Goal: Information Seeking & Learning: Understand process/instructions

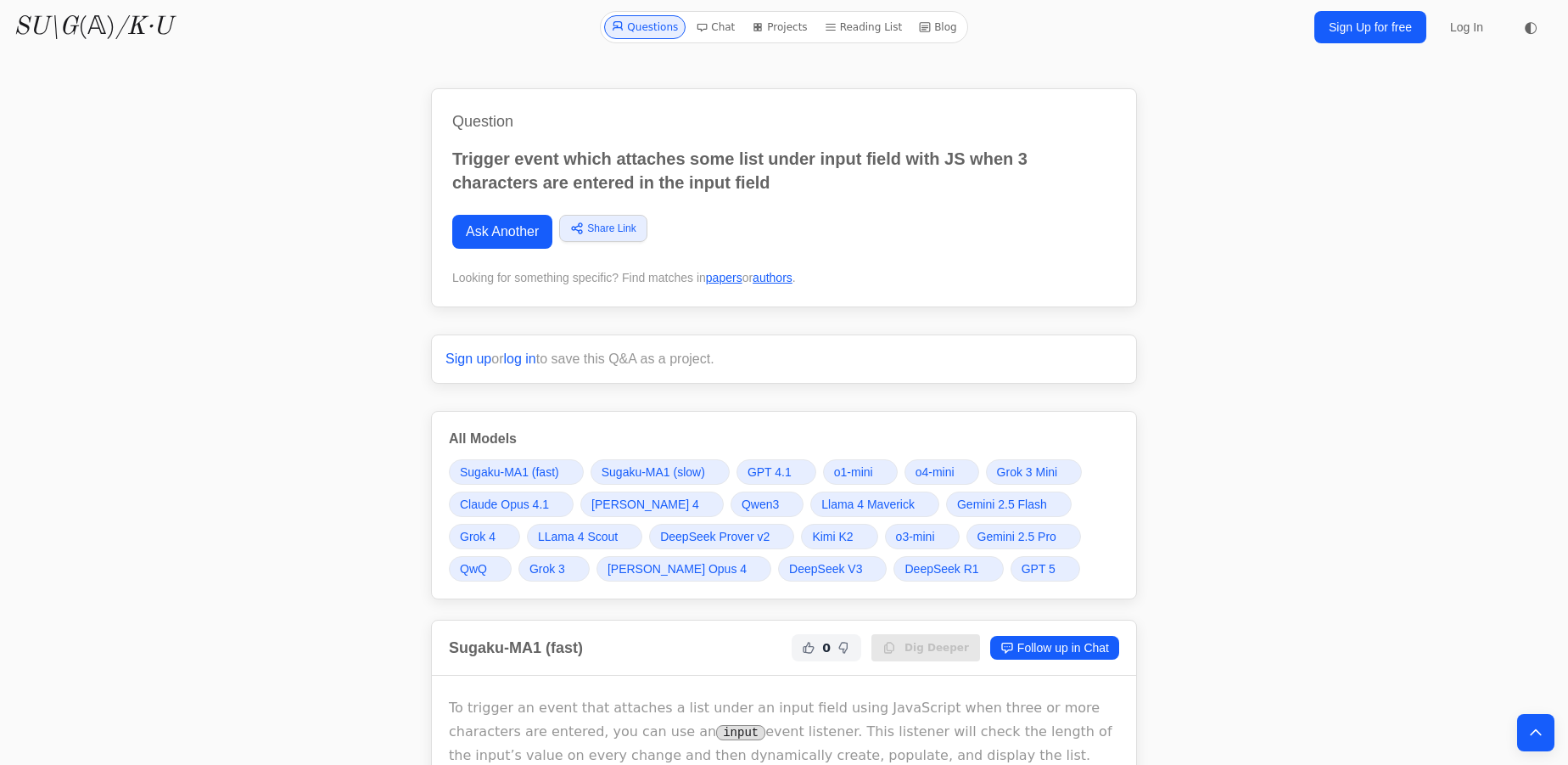
scroll to position [18690, 0]
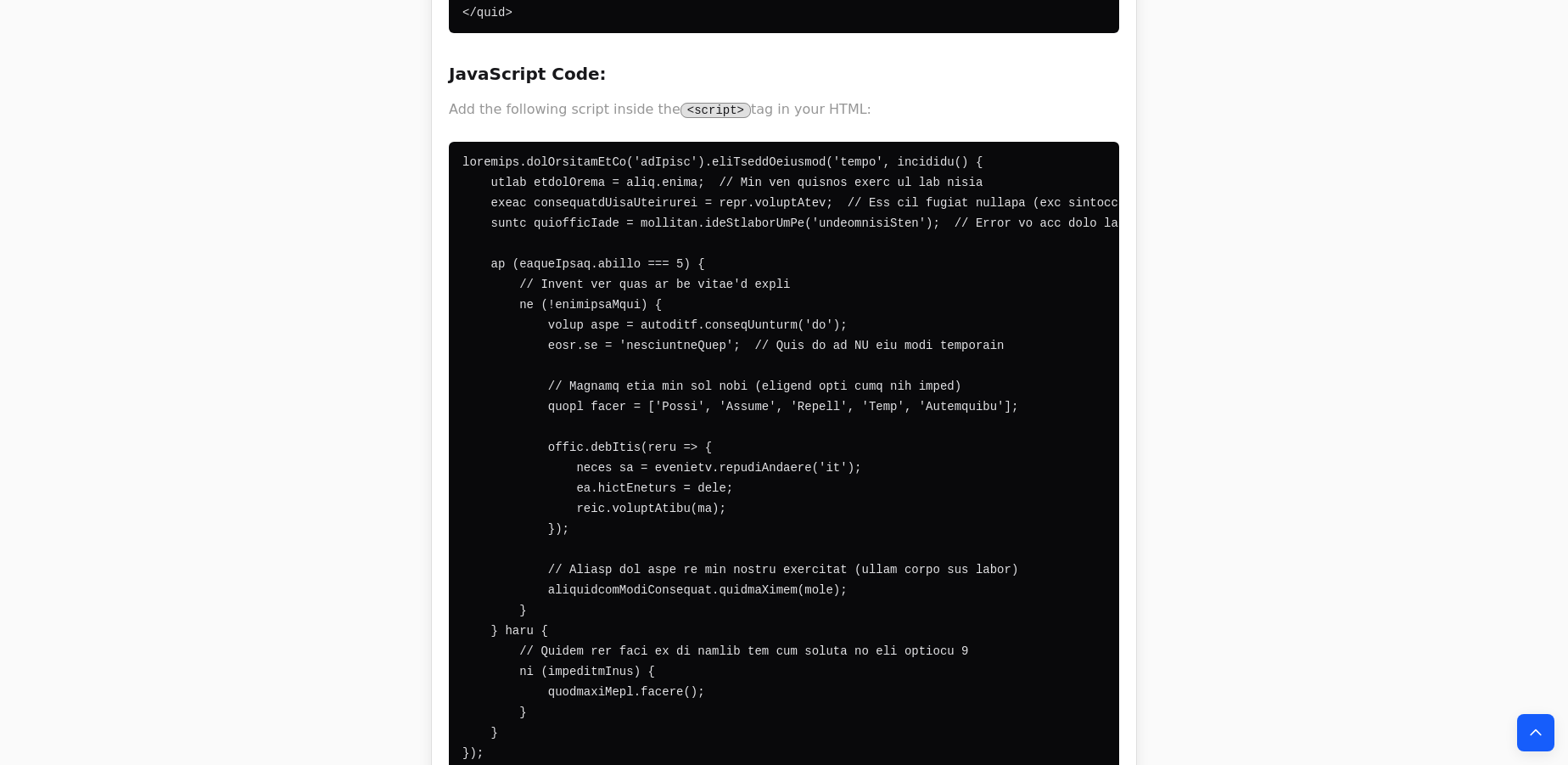
click at [537, 227] on code at bounding box center [832, 457] width 742 height 604
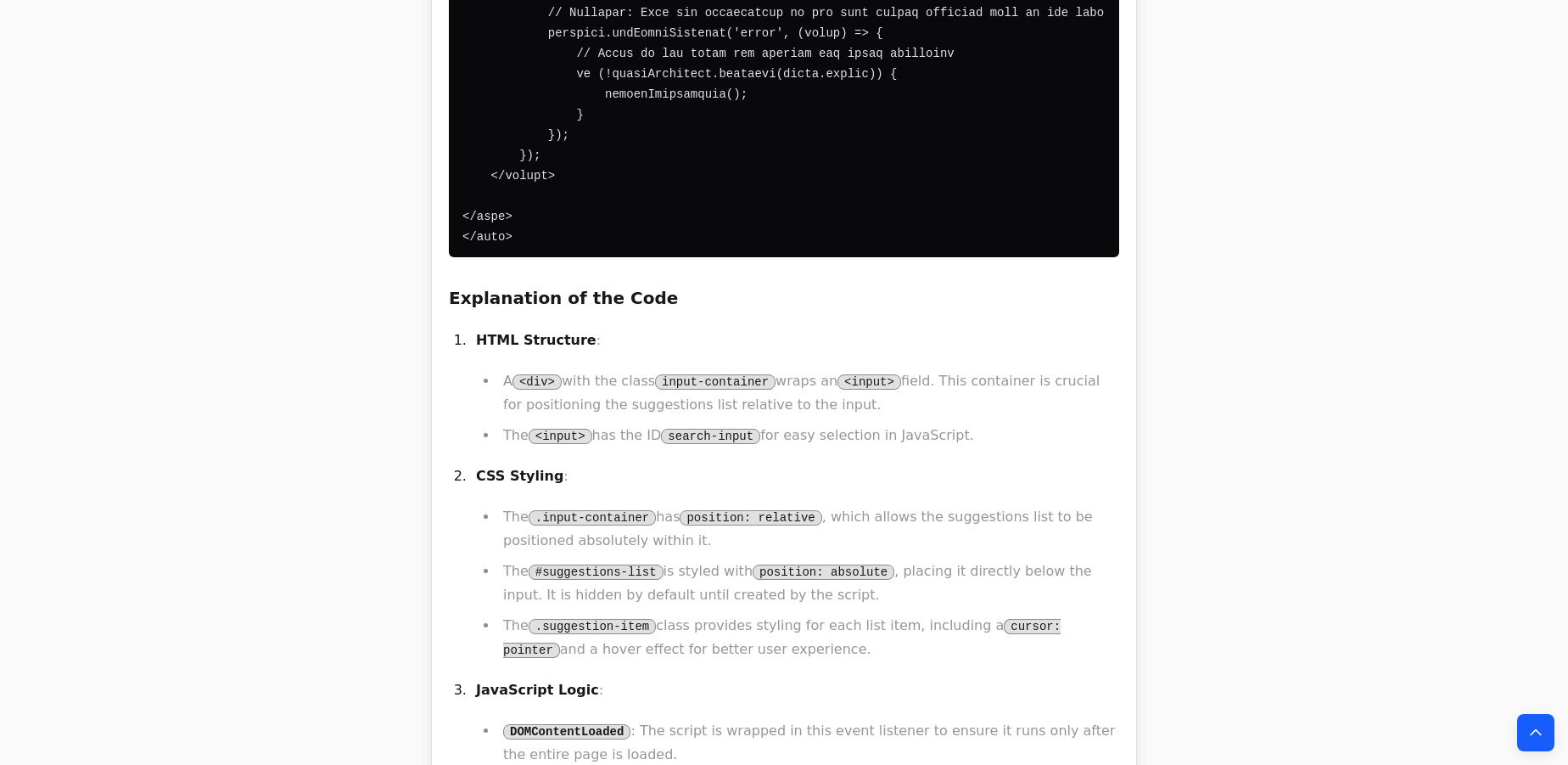
scroll to position [3626, 0]
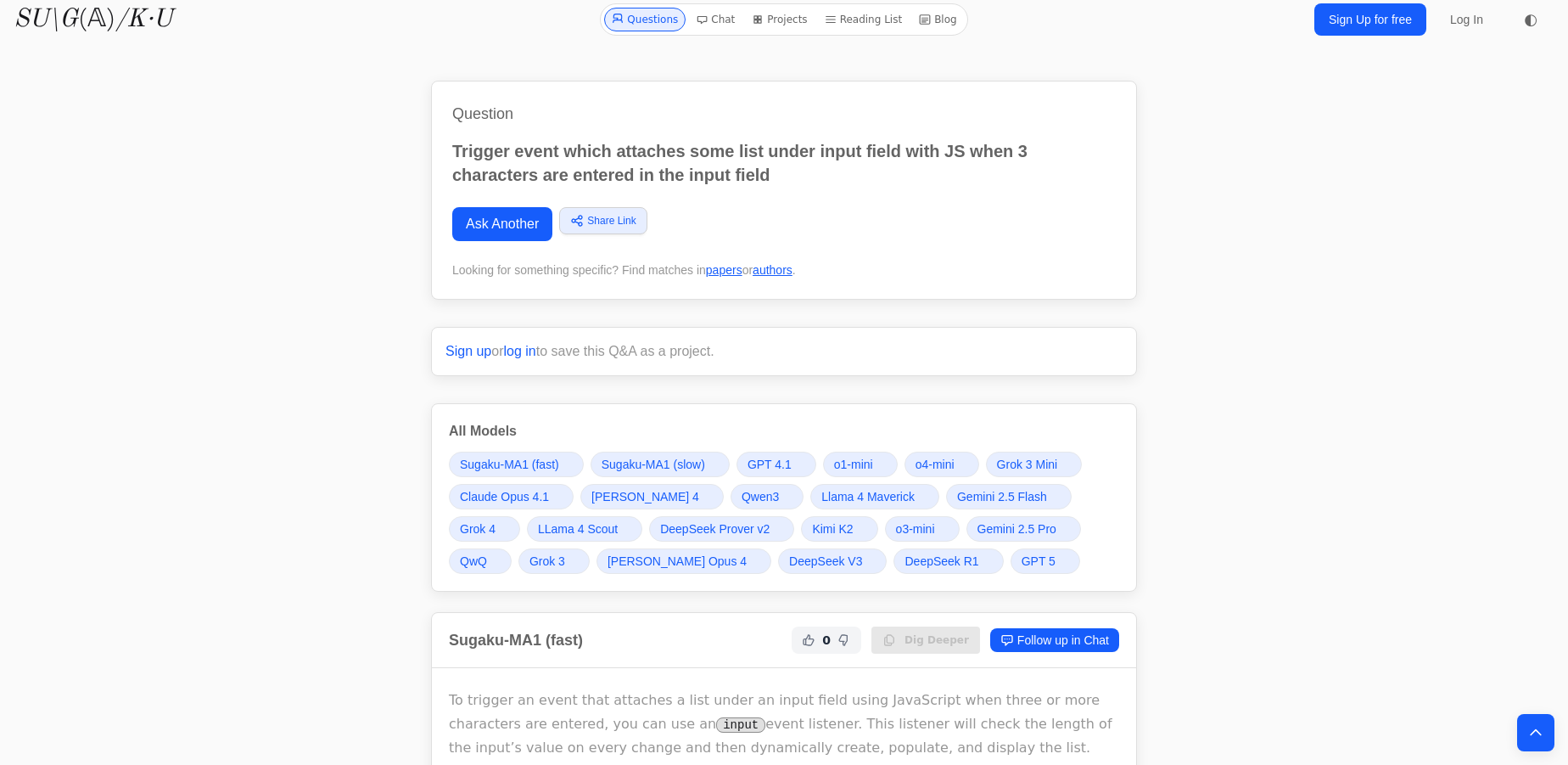
scroll to position [0, 0]
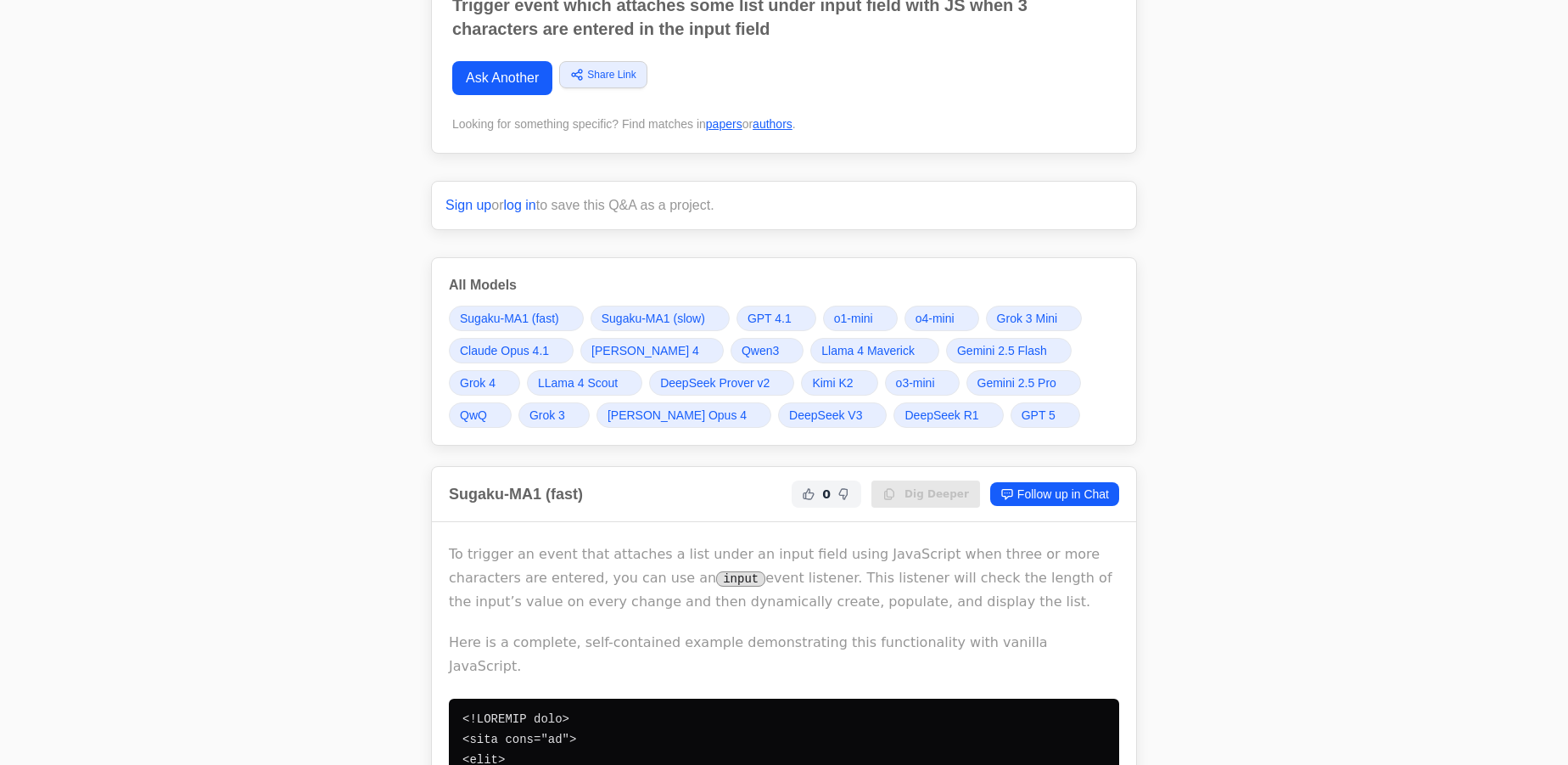
click at [506, 357] on link "Claude Opus 4.1" at bounding box center [511, 350] width 125 height 25
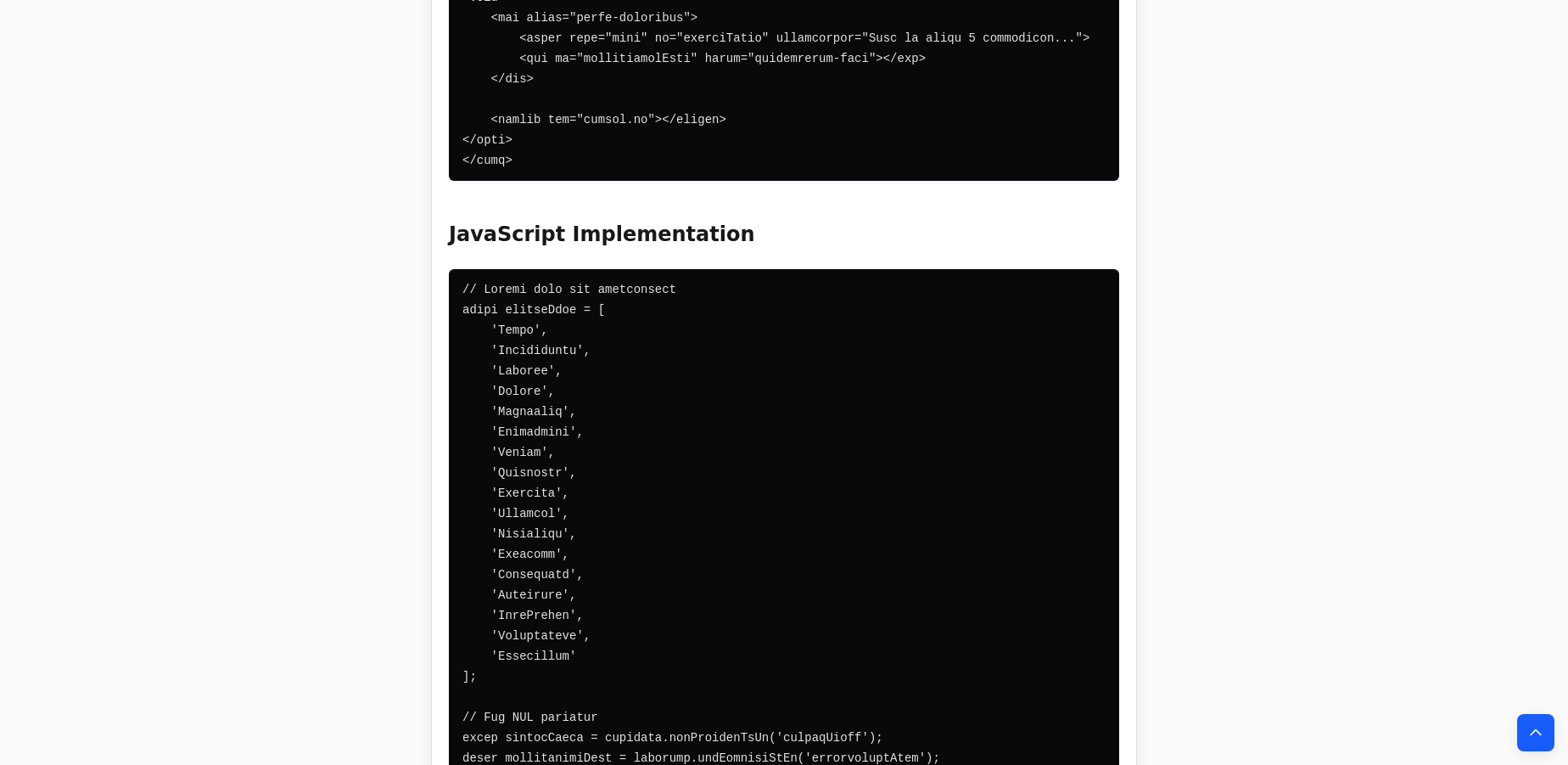
scroll to position [21853, 0]
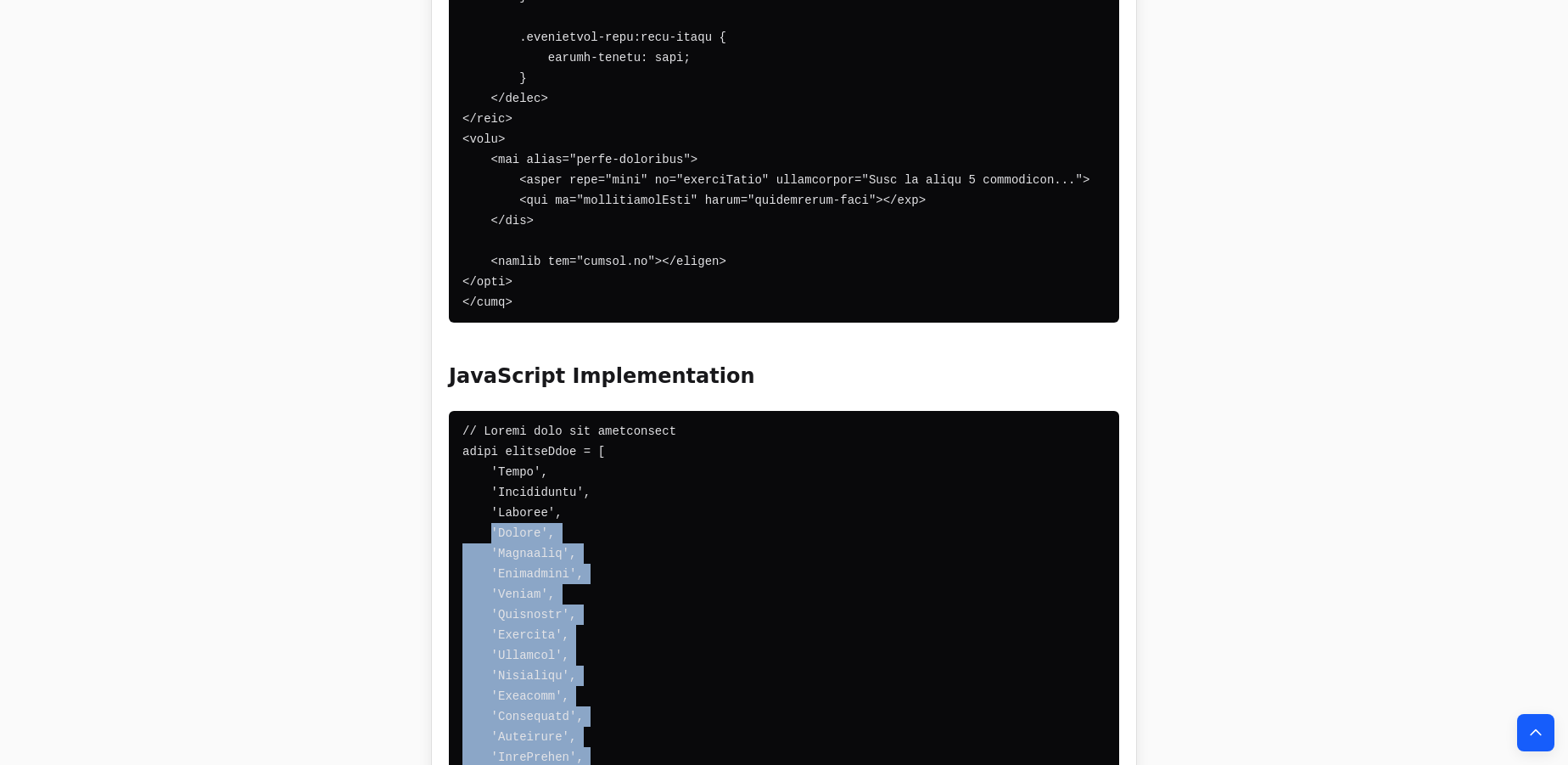
scroll to position [21699, 0]
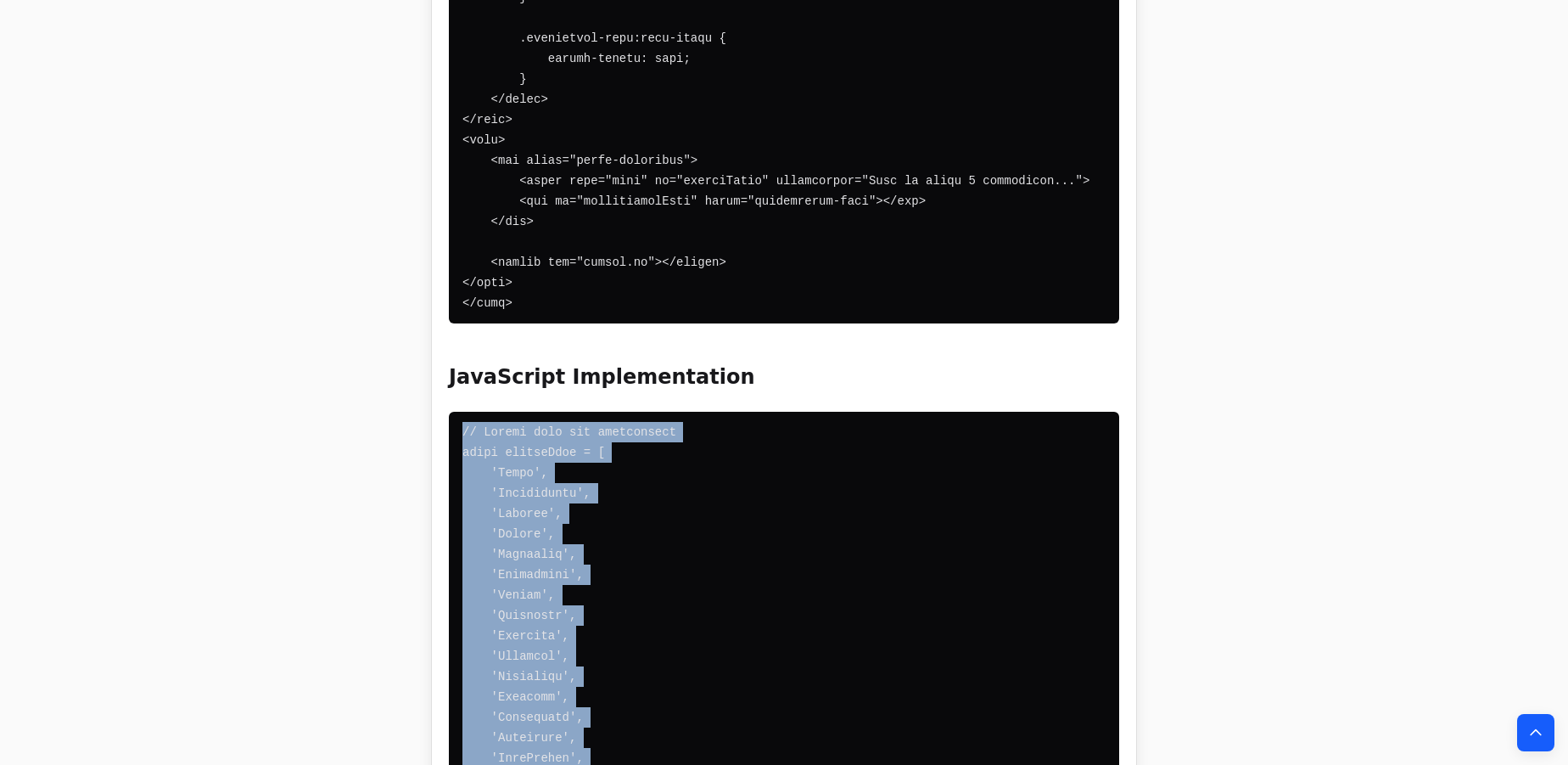
drag, startPoint x: 472, startPoint y: 319, endPoint x: 444, endPoint y: 194, distance: 128.1
copy code "// Sample data for suggestions const sampleData = [ 'Apple', 'Application', 'Ap…"
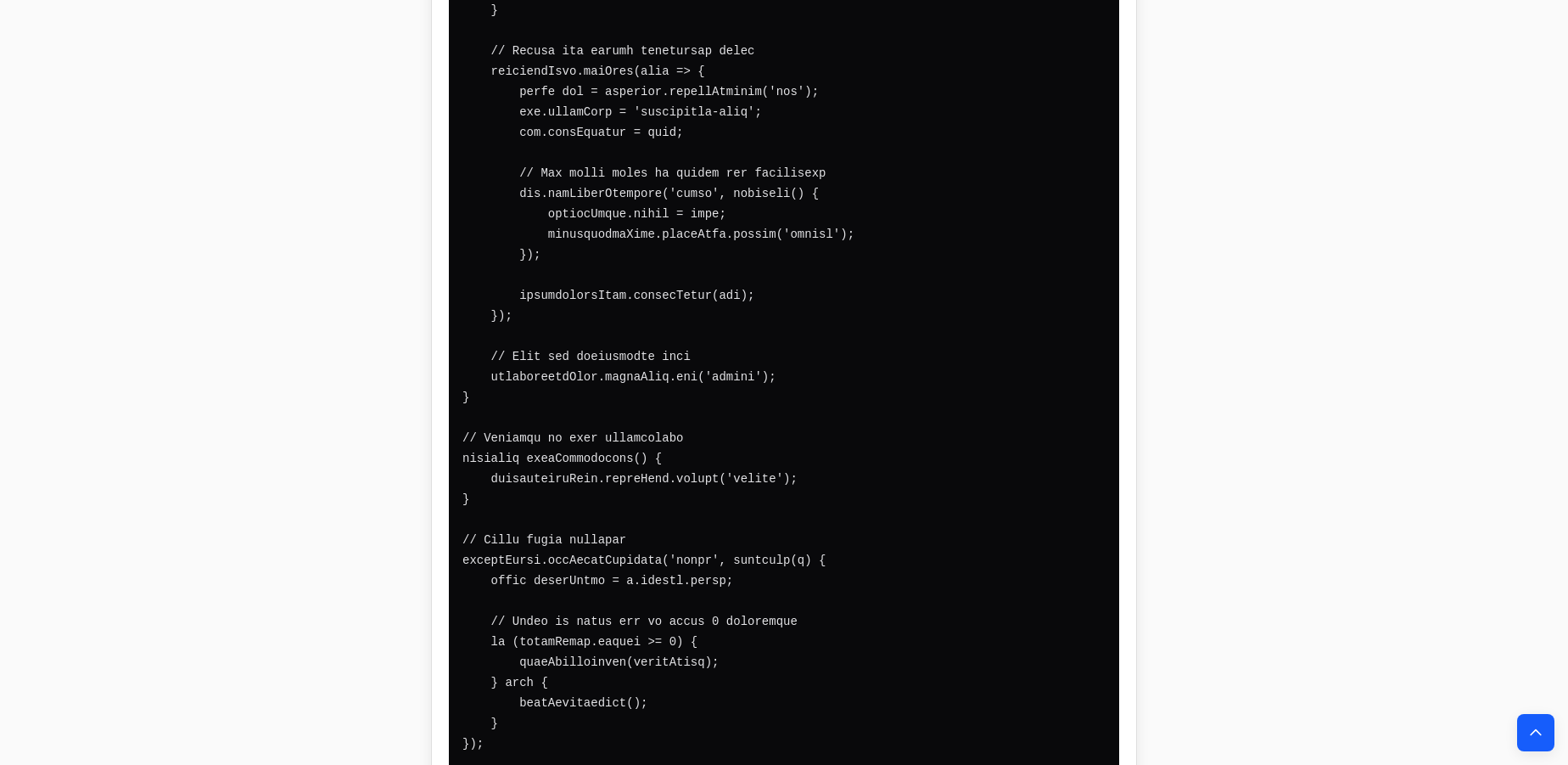
scroll to position [23011, 0]
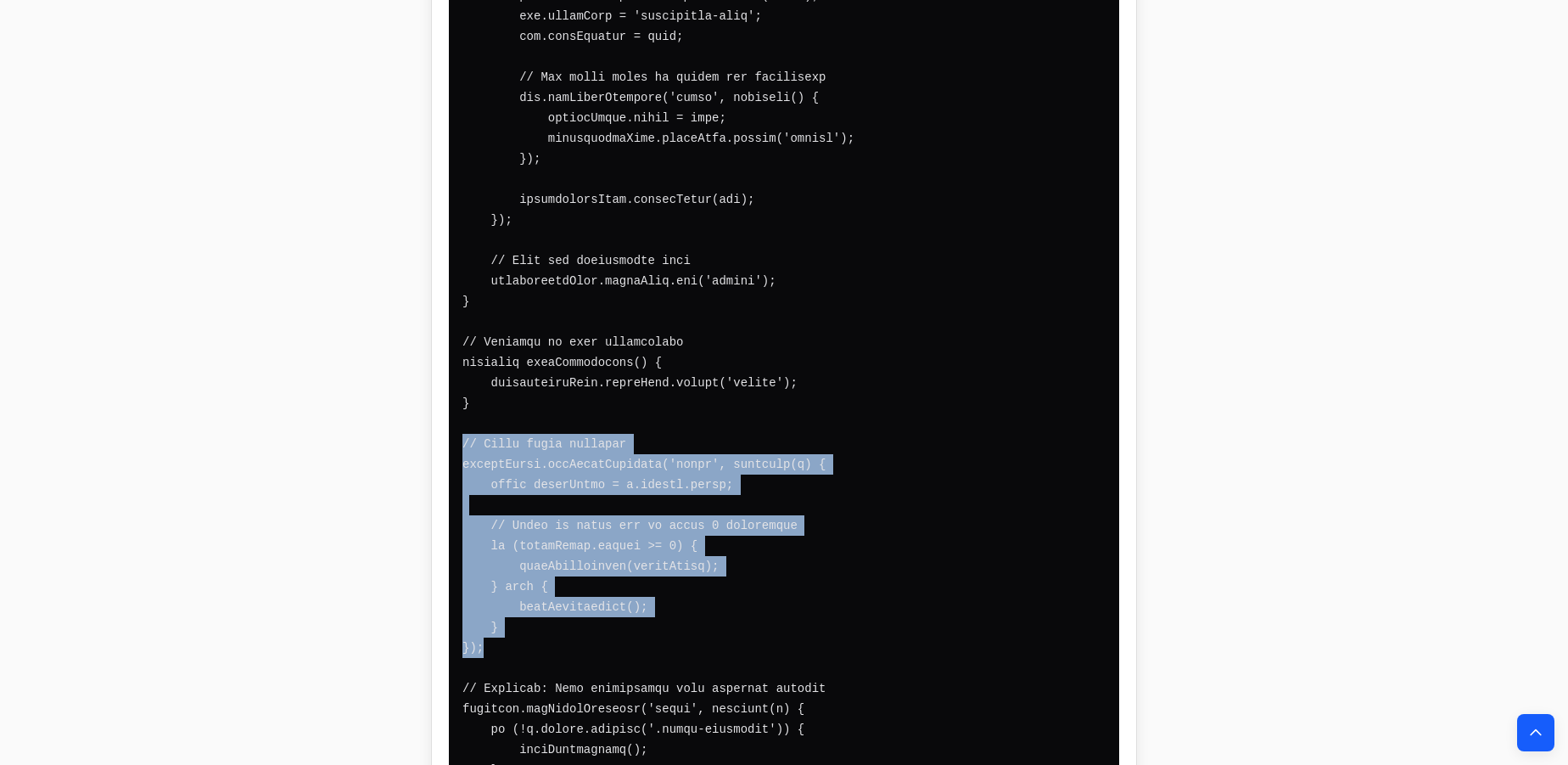
drag, startPoint x: 502, startPoint y: 413, endPoint x: 432, endPoint y: 211, distance: 213.8
click at [432, 211] on div "Here’s a complete example of how to trigger an event that displays a list under…" at bounding box center [784, 350] width 704 height 5640
copy code "// Input event listener searchInput.addEventListener('input', function(e) { con…"
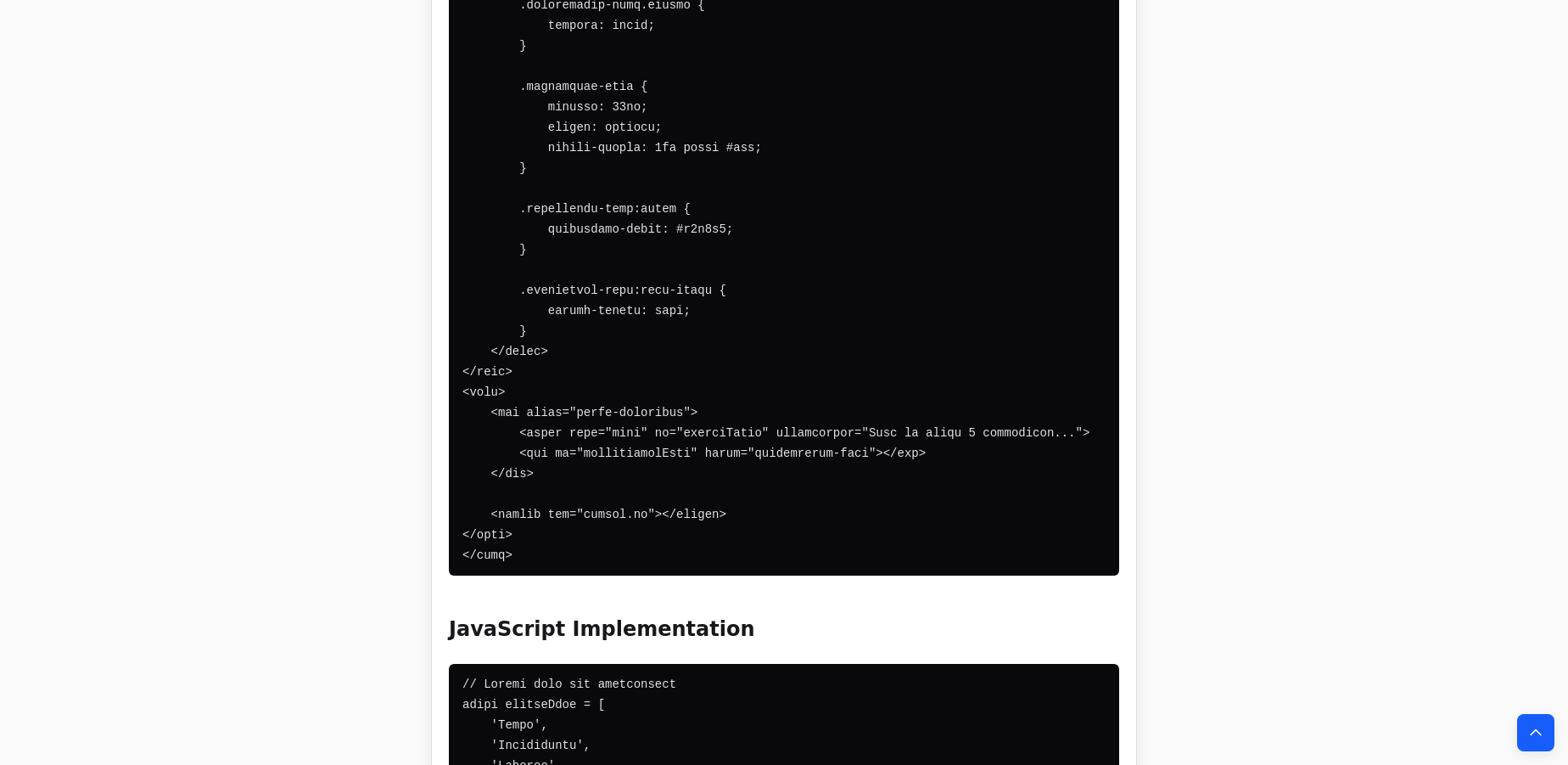
scroll to position [21545, 0]
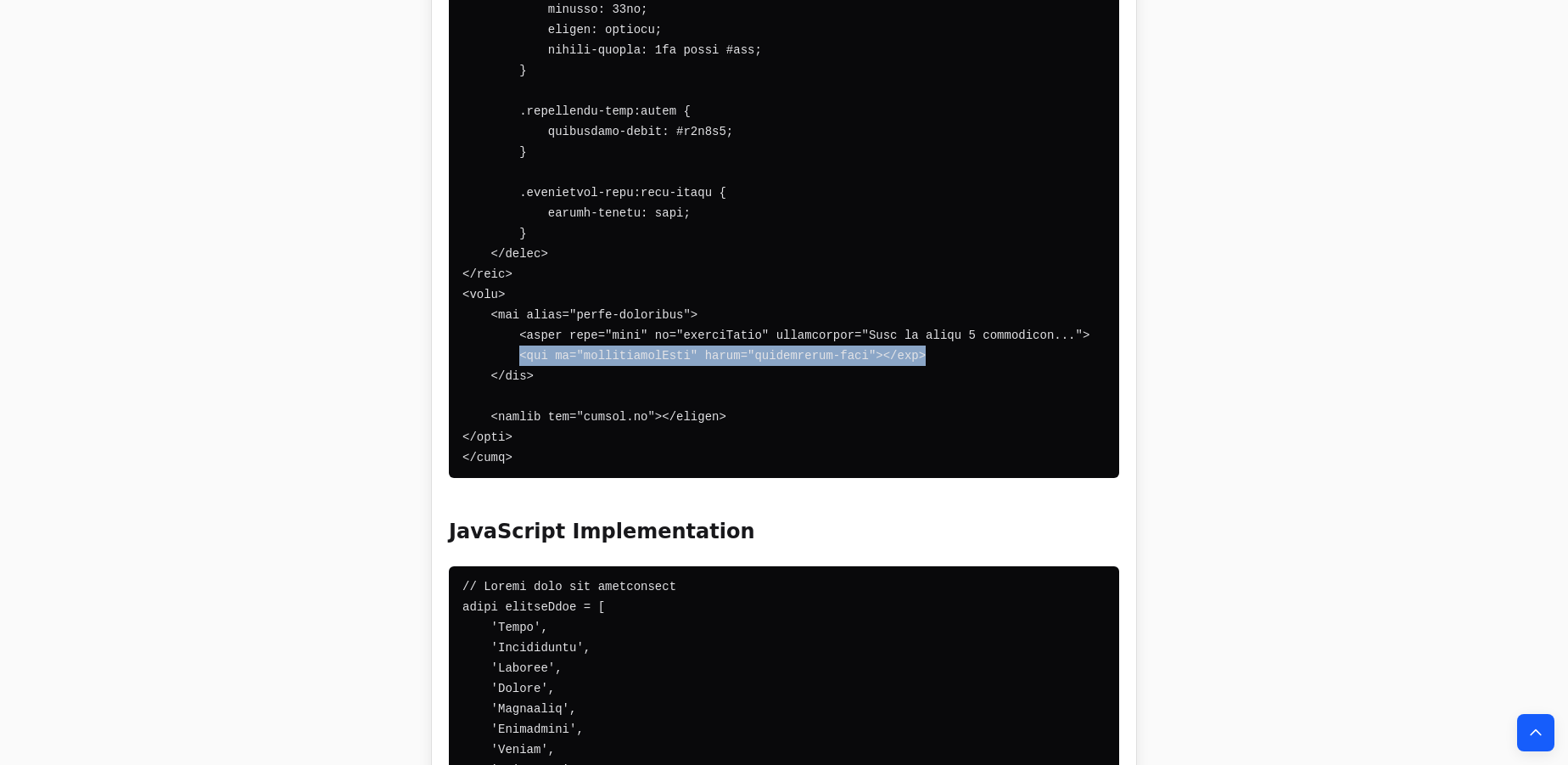
drag, startPoint x: 897, startPoint y: 113, endPoint x: 513, endPoint y: 121, distance: 384.1
copy code "<div id="suggestionsList" class="suggestions-list"></div>"
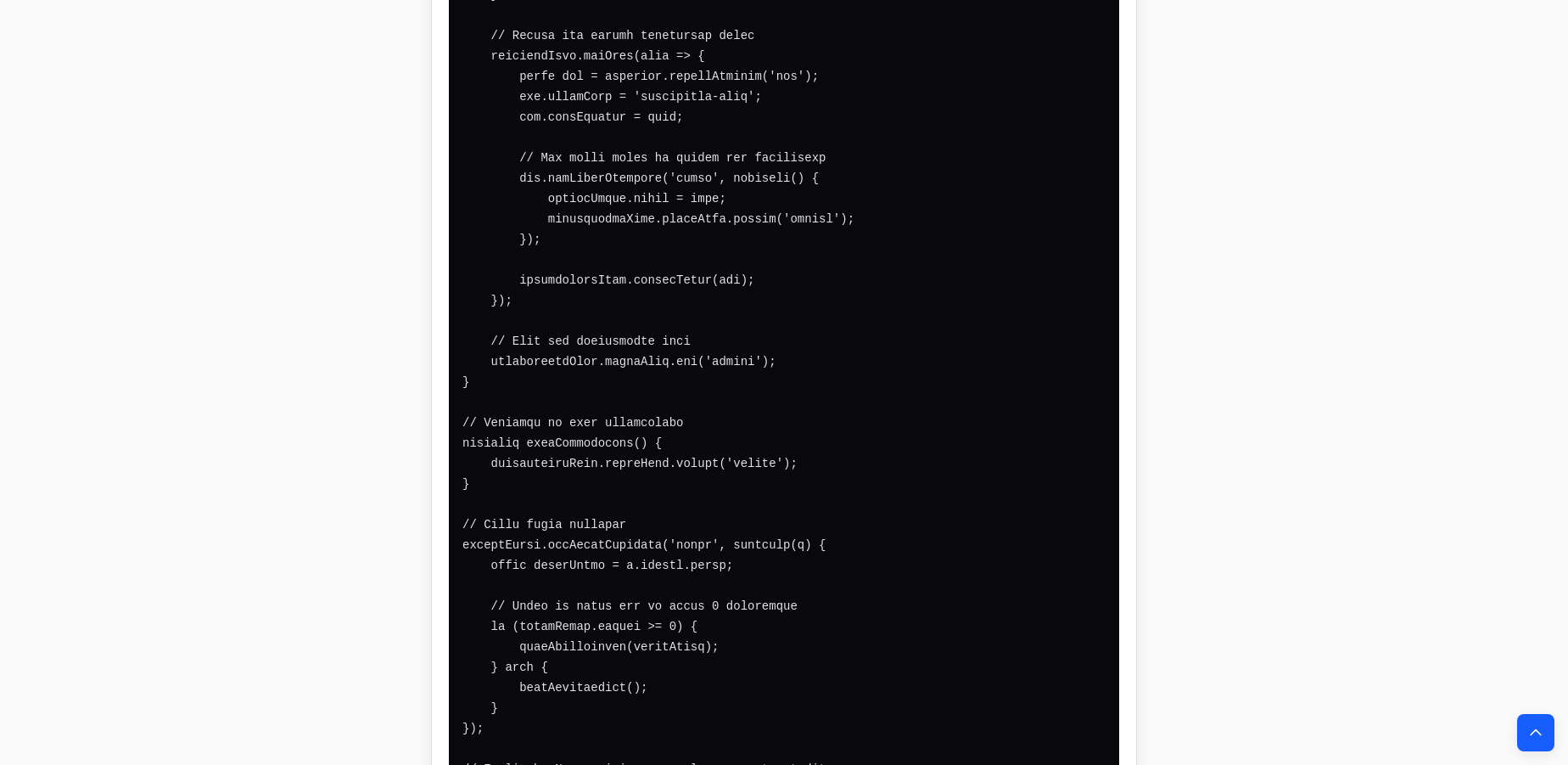
scroll to position [22934, 0]
